Goal: Information Seeking & Learning: Learn about a topic

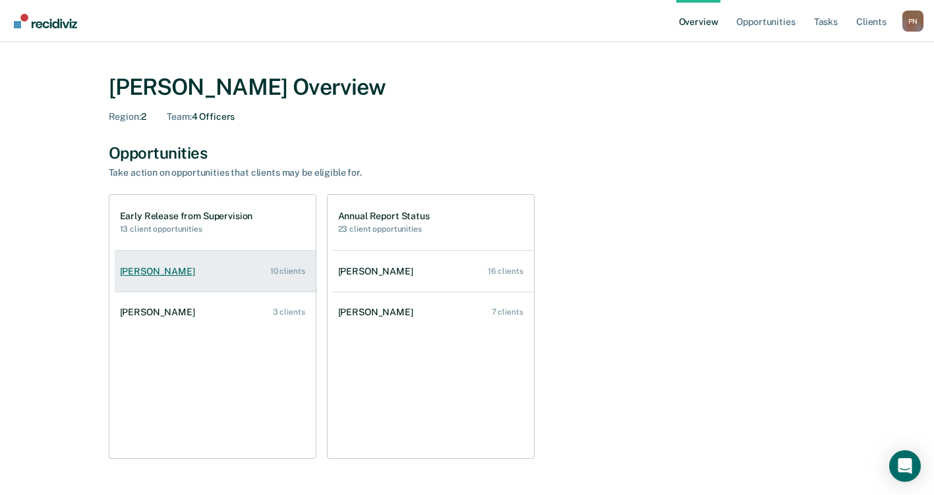
click at [167, 273] on div "[PERSON_NAME]" at bounding box center [160, 271] width 80 height 11
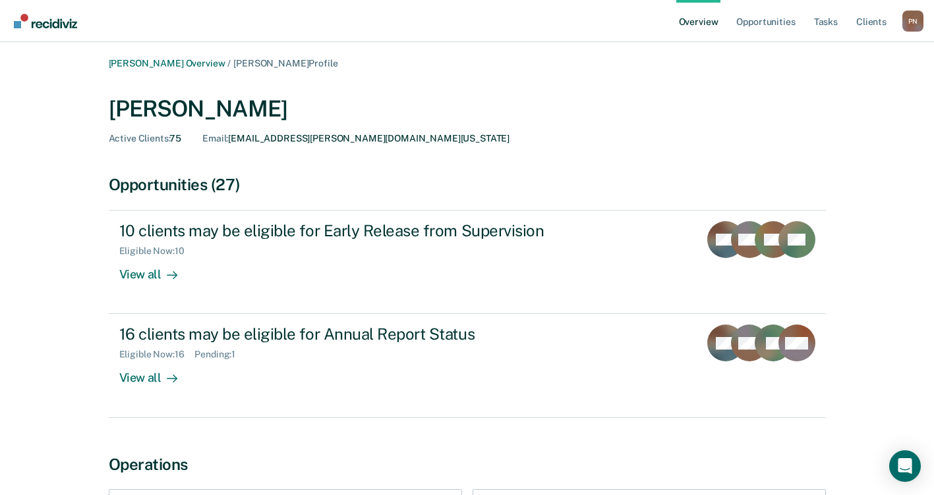
drag, startPoint x: 565, startPoint y: 120, endPoint x: 509, endPoint y: 72, distance: 73.4
click at [509, 72] on div "[PERSON_NAME] Overview / [PERSON_NAME] Profile [PERSON_NAME] Active Clients : 7…" at bounding box center [467, 329] width 791 height 543
click at [556, 125] on div "[PERSON_NAME] Active Clients : 75 Email : [EMAIL_ADDRESS][PERSON_NAME][DOMAIN_N…" at bounding box center [467, 120] width 717 height 49
